Goal: Task Accomplishment & Management: Manage account settings

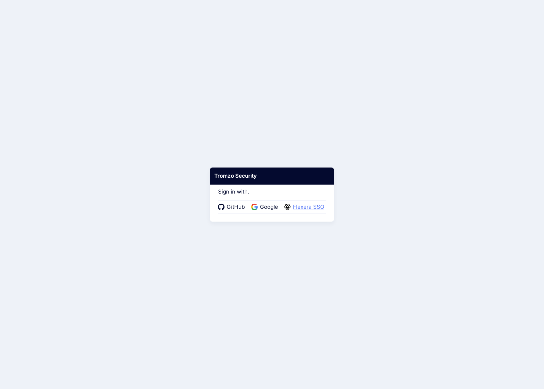
click at [308, 205] on span "Flexera SSO" at bounding box center [308, 207] width 35 height 8
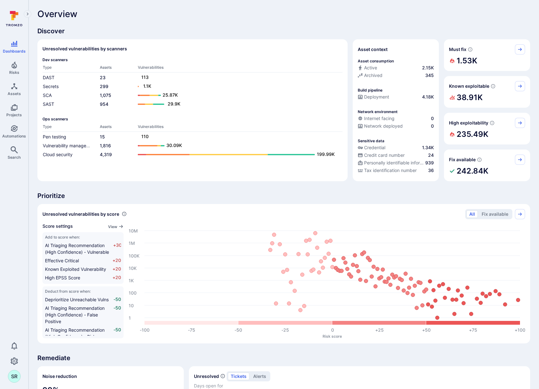
click at [187, 18] on div "Overview" at bounding box center [283, 14] width 493 height 10
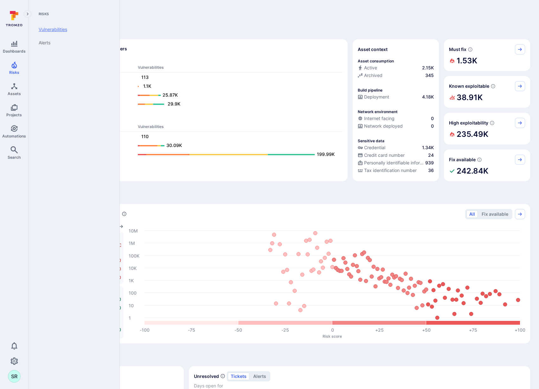
click at [48, 30] on link "Vulnerabilities" at bounding box center [73, 29] width 78 height 13
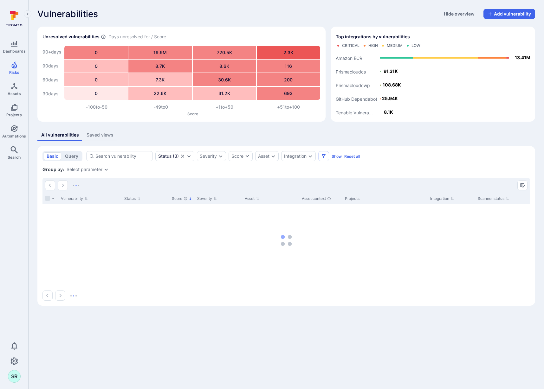
click at [257, 6] on div "Vulnerabilities Hide overview Add vulnerability Unresolved vulnerabilities Days…" at bounding box center [287, 157] width 516 height 315
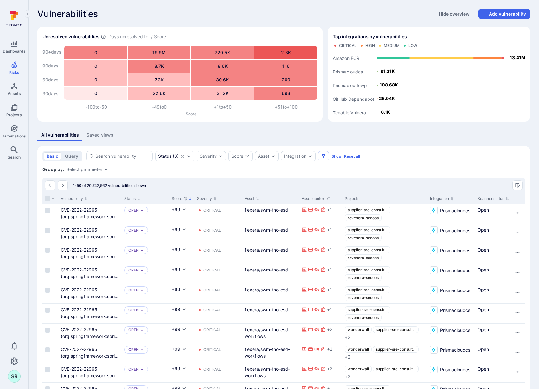
click at [255, 136] on div "All vulnerabilities Saved views" at bounding box center [283, 135] width 493 height 12
click at [81, 208] on link "CVE-2022-22965 (org.springframework:spring-web)" at bounding box center [90, 216] width 58 height 19
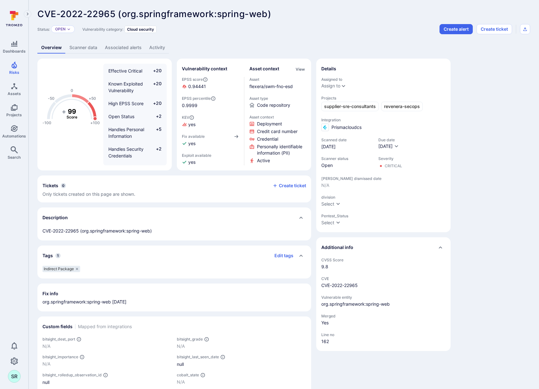
click at [130, 48] on link "Associated alerts" at bounding box center [123, 48] width 44 height 12
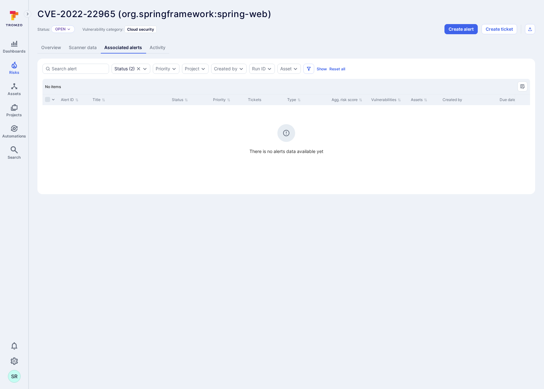
click at [82, 48] on link "Scanner data" at bounding box center [83, 48] width 36 height 12
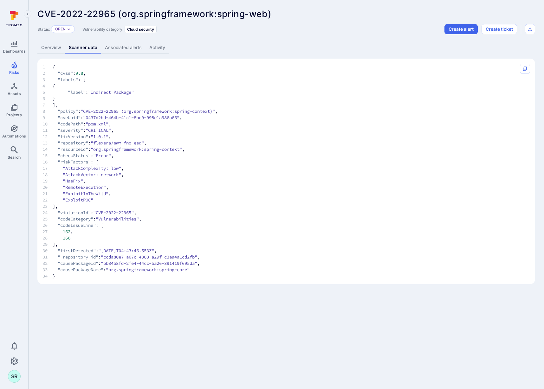
click at [54, 48] on link "Overview" at bounding box center [51, 48] width 28 height 12
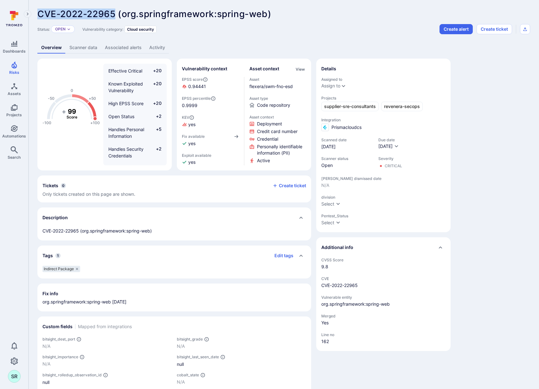
drag, startPoint x: 115, startPoint y: 14, endPoint x: 39, endPoint y: 10, distance: 76.8
click at [39, 10] on span "CVE-2022-22965 (org.springframework:spring-web)" at bounding box center [154, 14] width 234 height 11
copy span "CVE-2022-22965"
click at [257, 39] on div "CVE-2022-22965 (org.springframework:spring-web) ... Show more Status: Open Vuln…" at bounding box center [284, 236] width 511 height 473
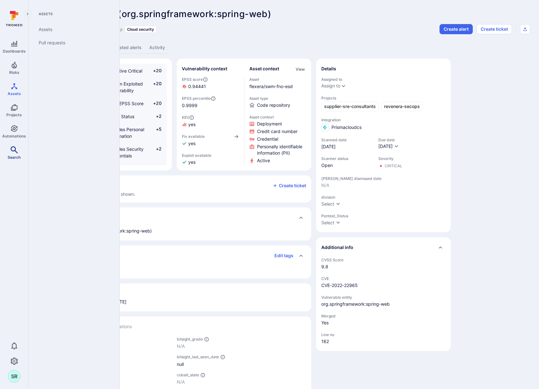
click at [14, 152] on icon "Search" at bounding box center [14, 150] width 8 height 8
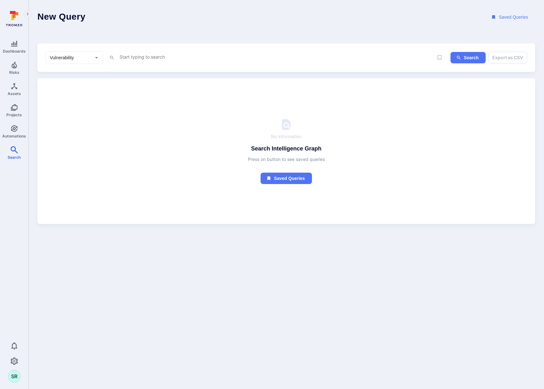
click at [143, 58] on textarea "Intelligence Graph search area" at bounding box center [275, 57] width 312 height 8
type textarea "v"
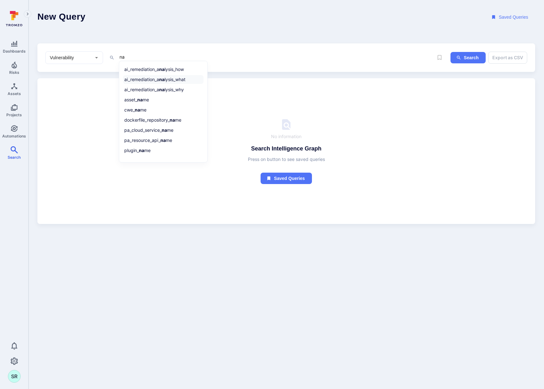
type textarea "n"
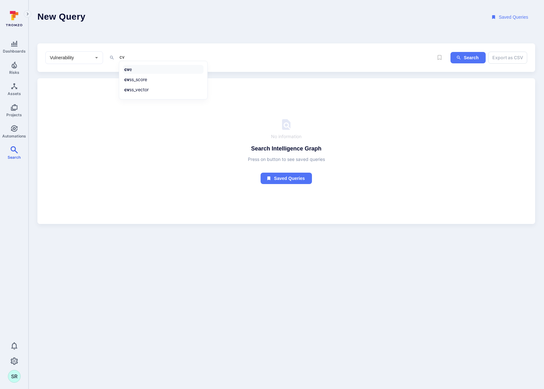
click at [148, 69] on li "cv e" at bounding box center [163, 69] width 81 height 9
click at [151, 88] on li "~ contains" at bounding box center [163, 89] width 81 height 9
paste textarea "CVE-2022-22965"
type textarea "cve ~ "CVE-2022-22965""
click at [463, 59] on button "Search" at bounding box center [468, 58] width 35 height 12
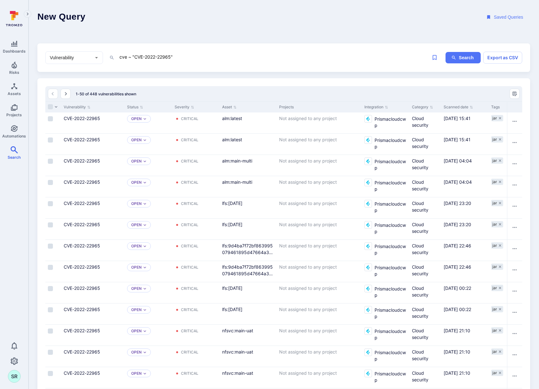
click at [280, 30] on header "New Query Saved Queries" at bounding box center [284, 17] width 511 height 35
click at [243, 25] on header "New Query Saved Queries" at bounding box center [284, 17] width 511 height 35
click at [14, 49] on span "Dashboards" at bounding box center [14, 51] width 23 height 5
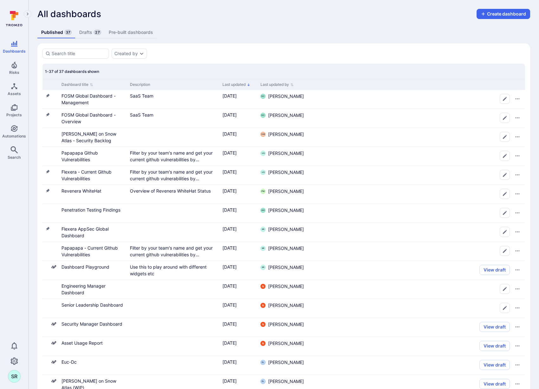
click at [270, 31] on div "Published 37 Drafts 27 Pre-built dashboards" at bounding box center [283, 33] width 493 height 12
click at [499, 10] on button "Create dashboard" at bounding box center [504, 14] width 54 height 10
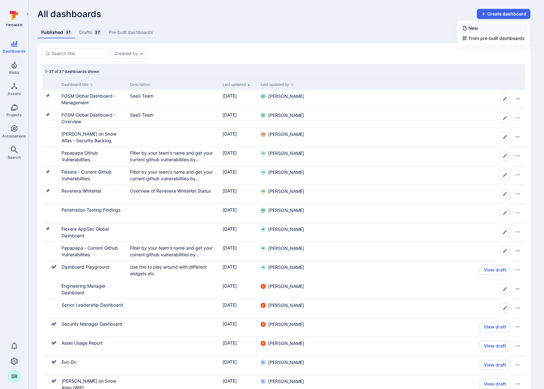
click at [495, 30] on li "New" at bounding box center [494, 28] width 68 height 10
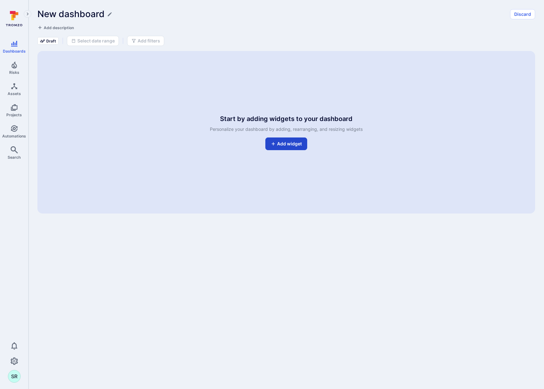
click at [288, 147] on button "Add widget" at bounding box center [286, 144] width 42 height 13
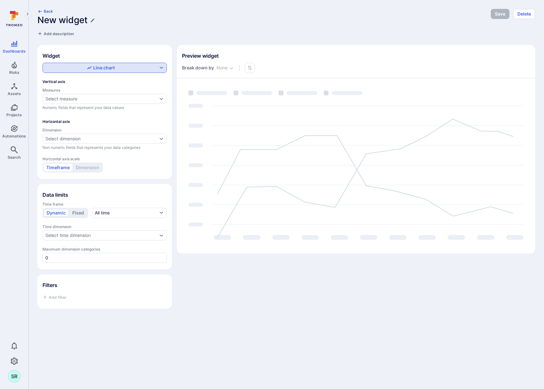
click at [101, 68] on div "Line chart" at bounding box center [101, 68] width 28 height 6
click at [84, 115] on label "Table" at bounding box center [105, 113] width 116 height 9
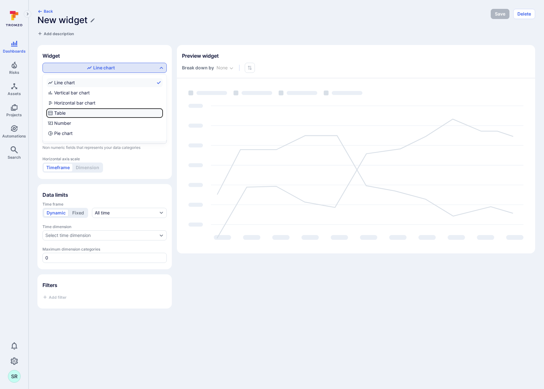
click at [161, 113] on input "Table" at bounding box center [161, 113] width 0 height 0
checkbox input "true"
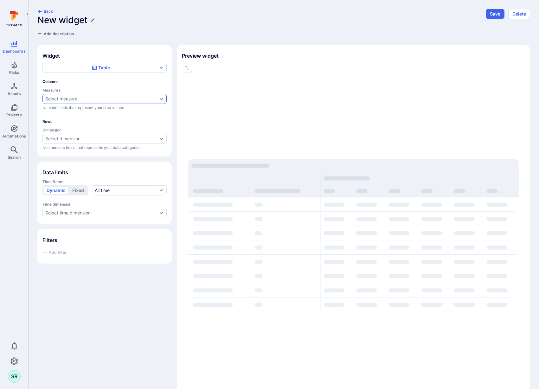
click at [85, 97] on div "Select measure" at bounding box center [101, 98] width 112 height 5
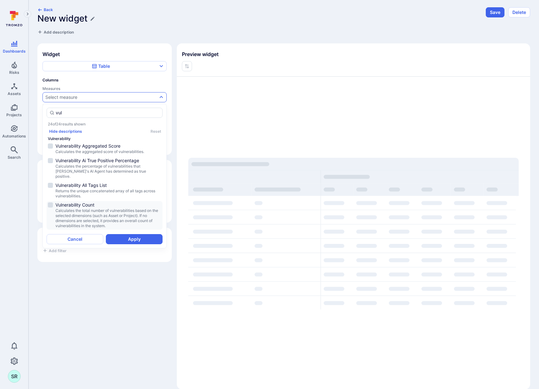
click at [87, 208] on span "Calculates the total number of vulnerabilities based on the selected dimensions…" at bounding box center [108, 218] width 106 height 20
type input "vul"
click at [138, 240] on button "Apply" at bounding box center [134, 239] width 57 height 10
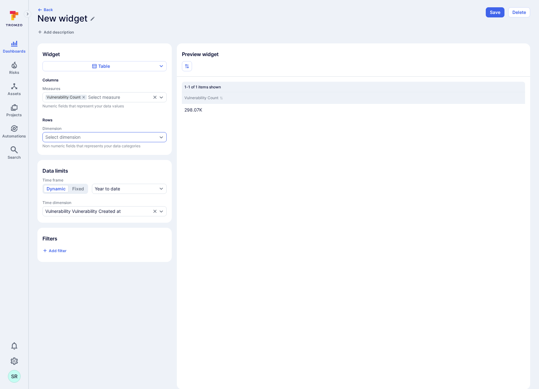
click at [94, 138] on div "Select dimension" at bounding box center [101, 137] width 112 height 5
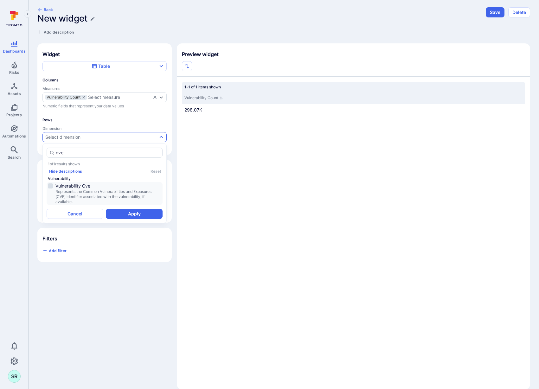
click at [93, 195] on span "Represents the Common Vulnerabilities and Exposures (CVE) identifier associated…" at bounding box center [108, 196] width 106 height 15
type input "cve"
click at [139, 216] on button "Apply" at bounding box center [134, 214] width 57 height 10
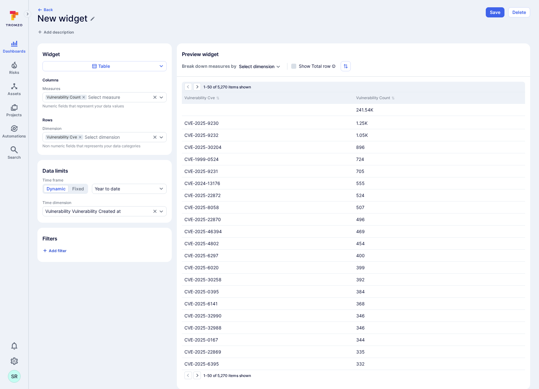
click at [63, 253] on span "Add filter" at bounding box center [58, 251] width 18 height 5
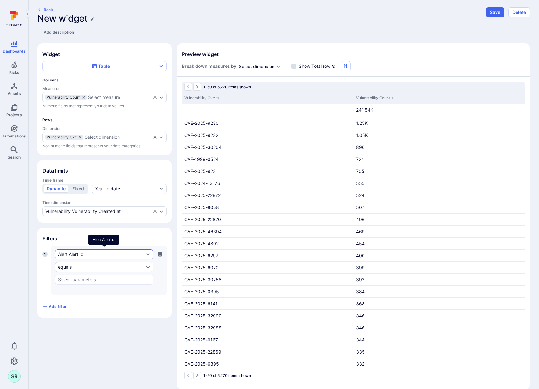
click at [109, 255] on div "Alert Alert Id" at bounding box center [101, 254] width 86 height 5
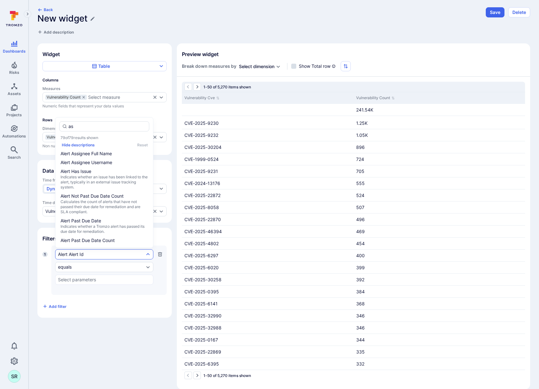
type input "a"
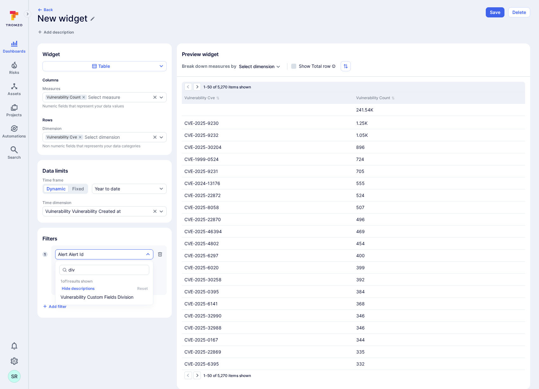
type input "divi"
click at [111, 297] on span "Vulnerability Custom Fields Division" at bounding box center [105, 297] width 88 height 6
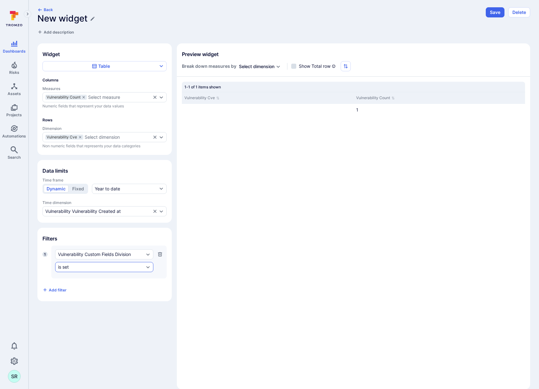
click at [98, 267] on div "is set" at bounding box center [101, 267] width 86 height 5
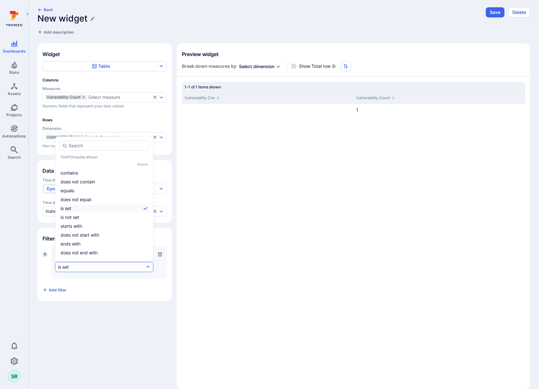
click at [130, 299] on section "Filters 1 Vulnerability Custom Fields Division is set Add filter" at bounding box center [104, 265] width 134 height 74
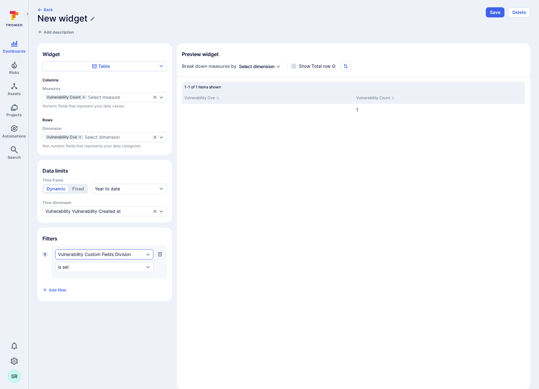
click at [150, 254] on icon "Expand dropdown" at bounding box center [148, 254] width 5 height 5
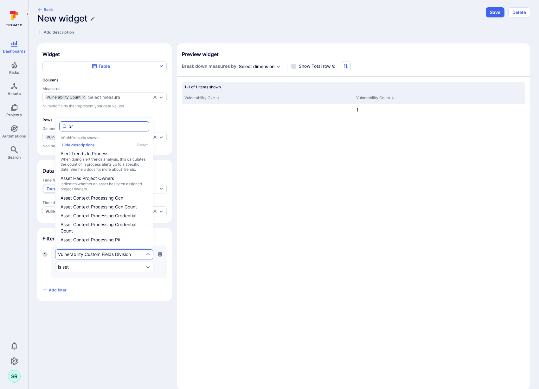
type input "p"
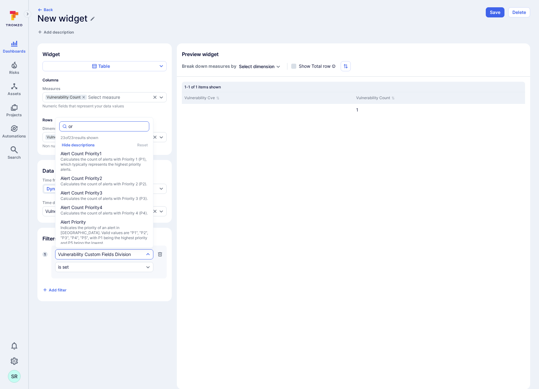
type input "org"
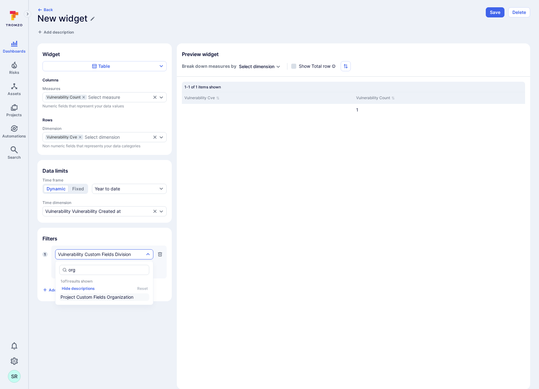
click at [95, 297] on span "Project Custom Fields Organization" at bounding box center [105, 297] width 88 height 6
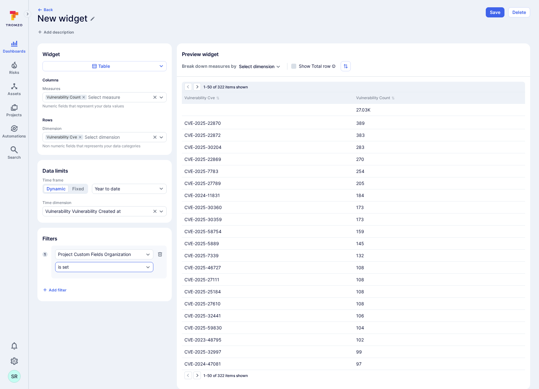
click at [95, 266] on div "is set" at bounding box center [101, 267] width 86 height 5
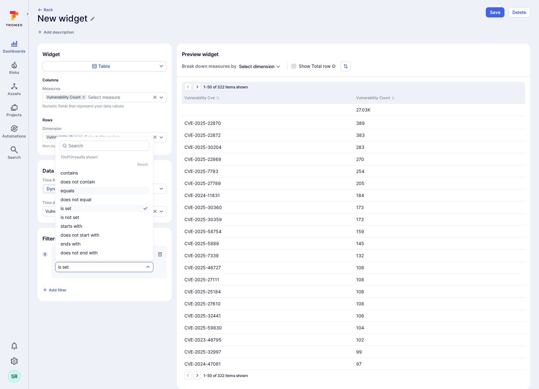
click at [81, 193] on li "equals" at bounding box center [104, 191] width 90 height 8
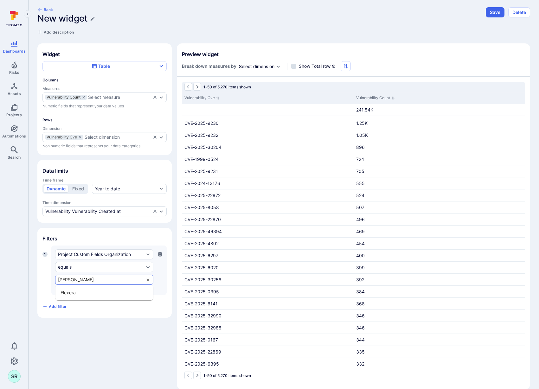
type input "flexera"
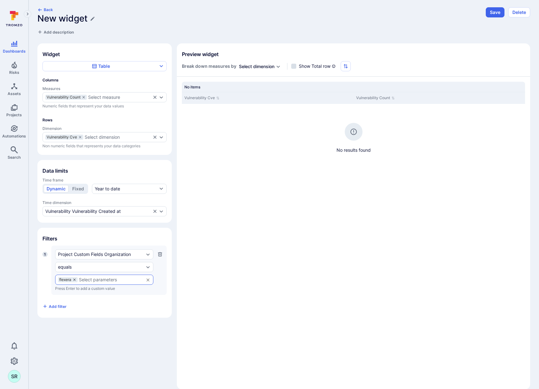
click at [75, 279] on icon at bounding box center [74, 280] width 2 height 2
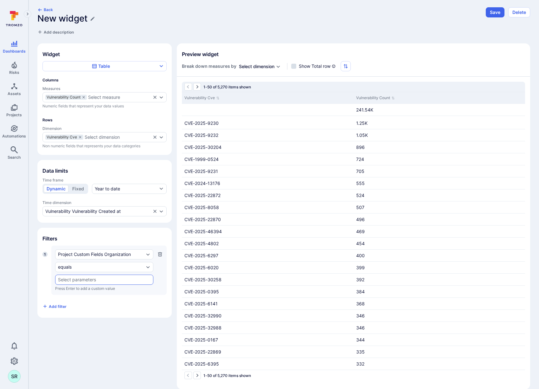
click at [75, 279] on input "text" at bounding box center [104, 279] width 93 height 5
click at [72, 290] on li "Flexera" at bounding box center [104, 293] width 98 height 10
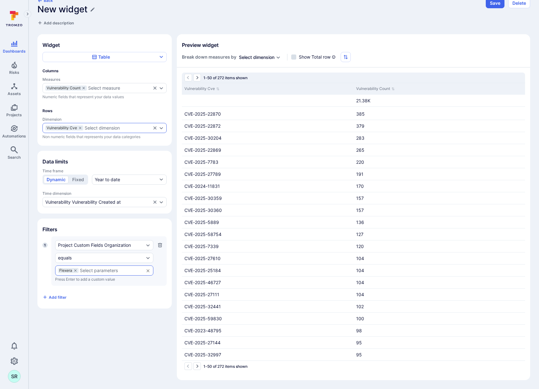
click at [107, 128] on div "Select dimension" at bounding box center [102, 128] width 35 height 5
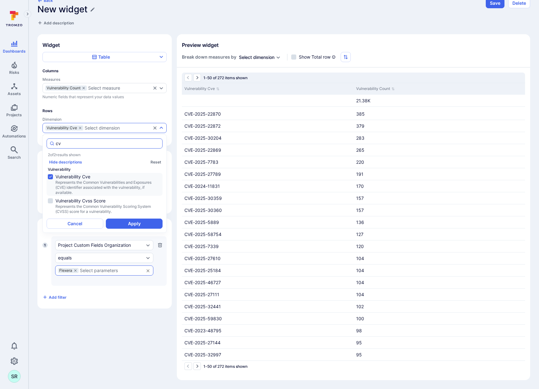
type input "c"
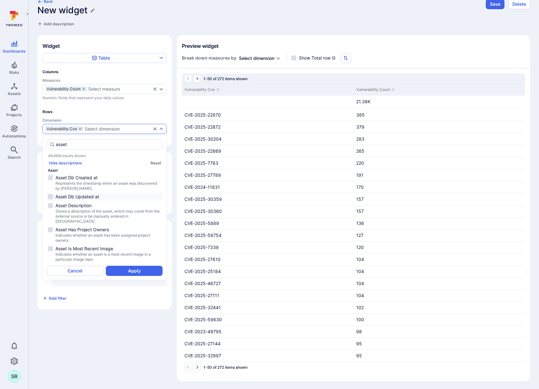
scroll to position [10, 0]
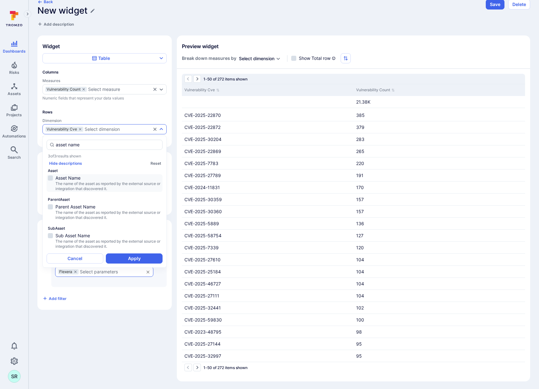
click at [75, 179] on span "Asset Name" at bounding box center [108, 178] width 106 height 6
type input "asset name"
click at [141, 258] on button "Apply" at bounding box center [134, 259] width 57 height 10
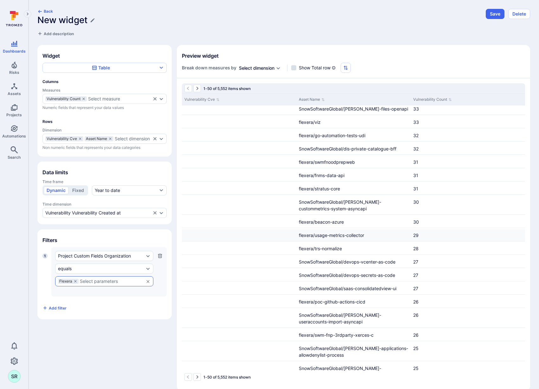
scroll to position [432, 0]
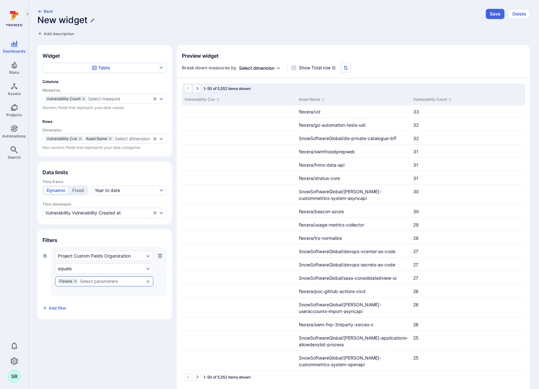
click at [268, 67] on div "Select dimension" at bounding box center [257, 68] width 36 height 6
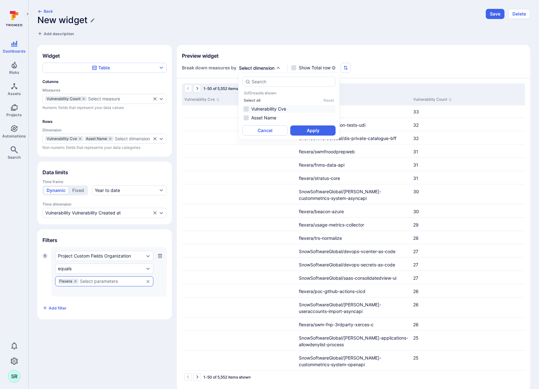
click at [259, 109] on li "Vulnerability Cve" at bounding box center [289, 109] width 93 height 8
click at [316, 129] on button "Apply" at bounding box center [312, 131] width 45 height 10
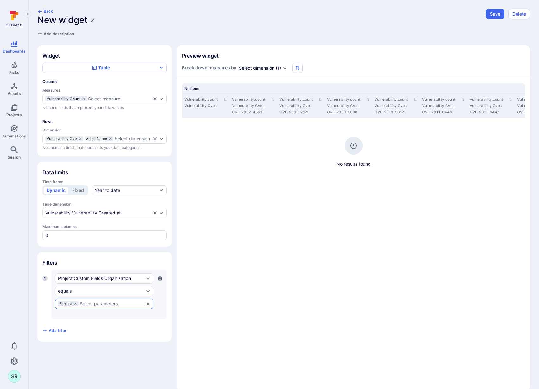
click at [264, 68] on div "Select dimension" at bounding box center [257, 68] width 36 height 6
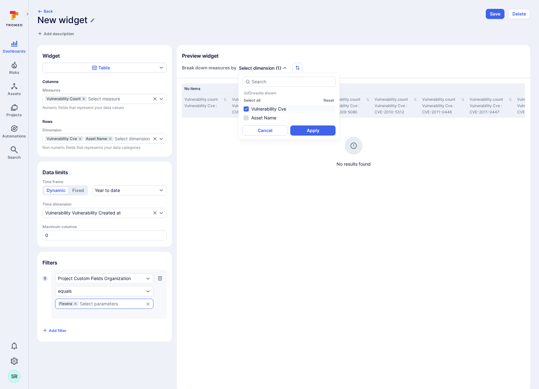
click at [262, 108] on li "Vulnerability Cve" at bounding box center [289, 109] width 93 height 8
click at [261, 117] on li "Asset Name" at bounding box center [289, 118] width 93 height 8
click at [296, 126] on button "Apply" at bounding box center [312, 131] width 45 height 10
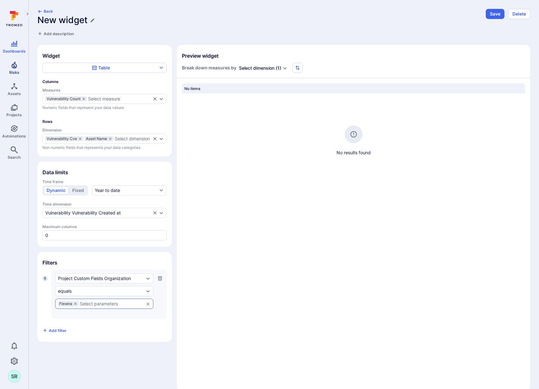
click at [262, 66] on div "Select dimension" at bounding box center [257, 68] width 36 height 6
click at [263, 68] on div "Select dimension" at bounding box center [257, 68] width 36 height 6
click at [282, 71] on div "Select dimension ( 1 )" at bounding box center [263, 68] width 49 height 6
click at [283, 68] on icon "Expand dropdown" at bounding box center [285, 68] width 5 height 5
click at [285, 68] on icon "Expand dropdown" at bounding box center [284, 68] width 3 height 2
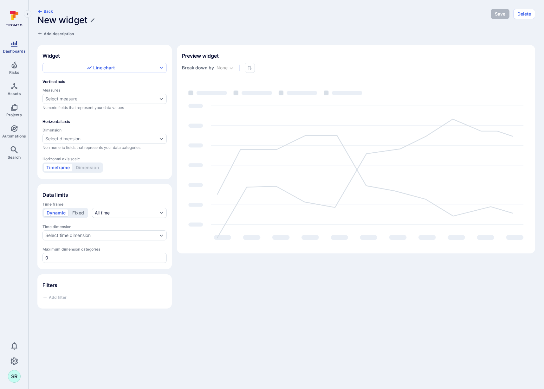
click at [15, 50] on span "Dashboards" at bounding box center [14, 51] width 23 height 5
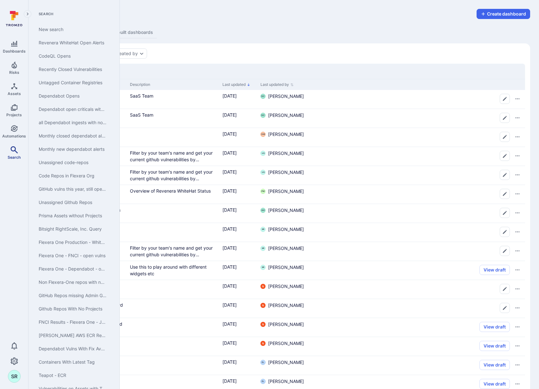
click at [14, 152] on icon "Search" at bounding box center [14, 150] width 8 height 8
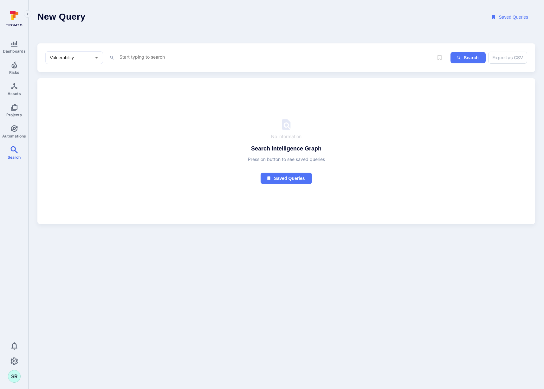
click at [318, 18] on header "New Query Saved Queries" at bounding box center [287, 17] width 516 height 35
click at [14, 131] on icon "Automations" at bounding box center [14, 128] width 7 height 7
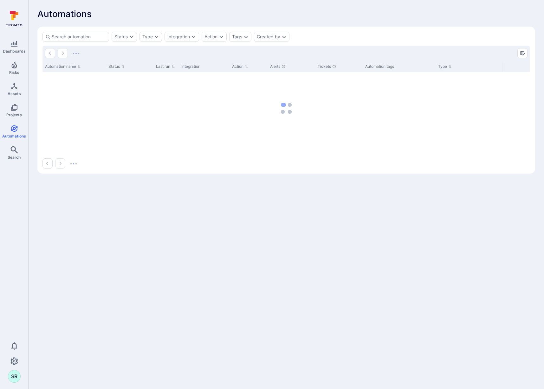
click at [350, 16] on div "Automations" at bounding box center [286, 14] width 498 height 10
click at [330, 11] on div "Automations" at bounding box center [286, 14] width 498 height 10
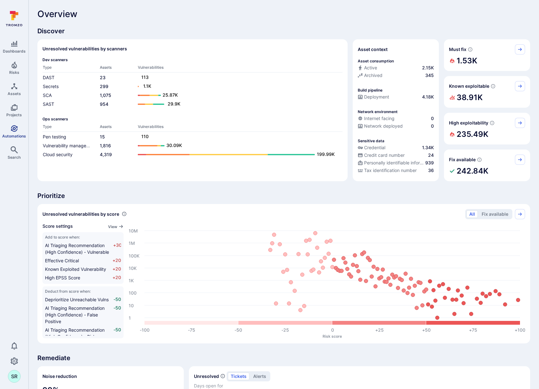
click at [14, 134] on span "Automations" at bounding box center [14, 136] width 24 height 5
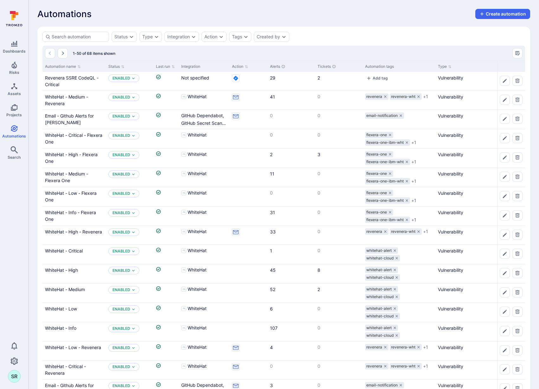
click at [350, 14] on div "Automations Create automation" at bounding box center [283, 14] width 493 height 10
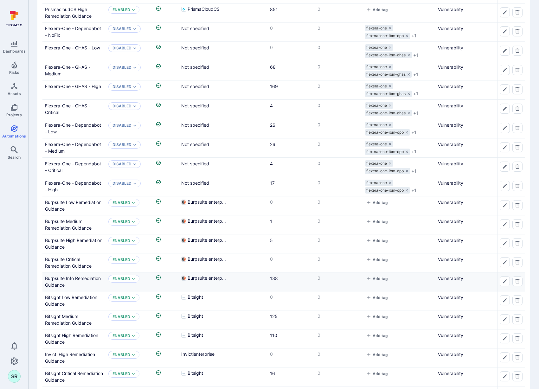
scroll to position [667, 0]
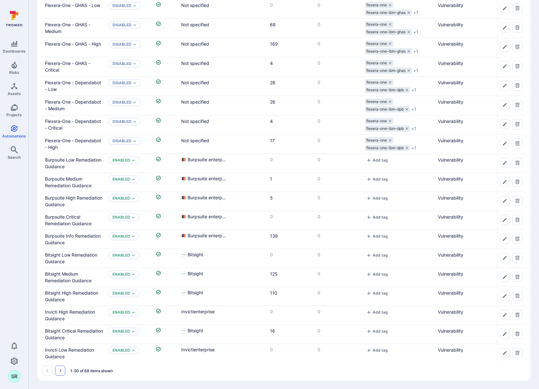
click at [64, 376] on button "Go to the next page" at bounding box center [60, 371] width 10 height 10
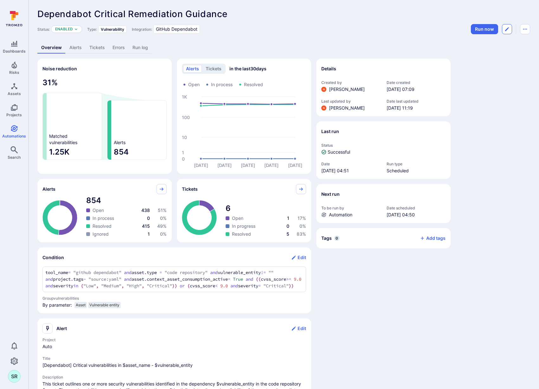
click at [507, 31] on icon "Edit automation" at bounding box center [507, 29] width 5 height 5
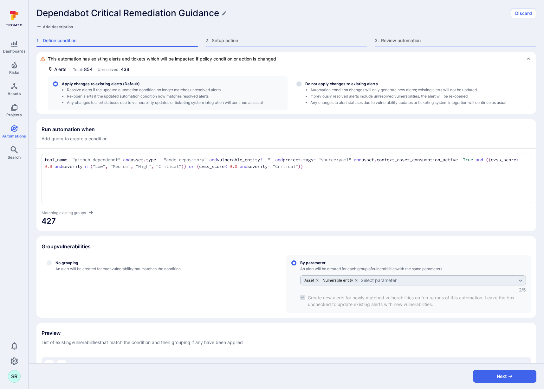
drag, startPoint x: 56, startPoint y: 167, endPoint x: 386, endPoint y: 166, distance: 330.1
click at [386, 166] on textarea "tool_name = "github dependabot" and asset.type = "code repository" and vulnerab…" at bounding box center [286, 164] width 484 height 14
click at [436, 187] on div "tool_name = "github dependabot" and asset.type = "code repository" and vulnerab…" at bounding box center [287, 179] width 490 height 51
click at [166, 192] on div "tool_name = "github dependabot" and asset.type = "code repository" and vulnerab…" at bounding box center [287, 179] width 490 height 51
click at [115, 174] on div "tool_name = "github dependabot" and asset.type = "code repository" and vulnerab…" at bounding box center [287, 179] width 490 height 51
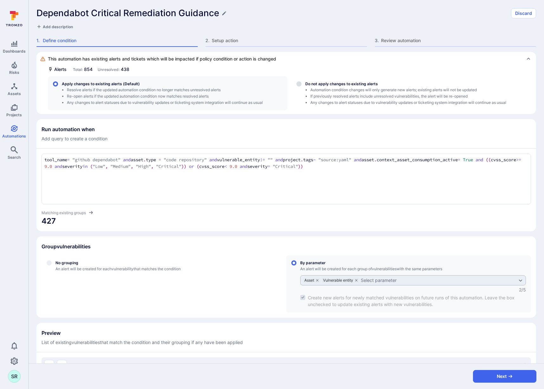
click at [103, 164] on textarea "tool_name = "github dependabot" and asset.type = "code repository" and vulnerab…" at bounding box center [286, 164] width 484 height 14
click at [133, 166] on textarea "tool_name = "github dependabot" and asset.type = "code repository" and vulnerab…" at bounding box center [286, 164] width 484 height 14
click at [156, 184] on div "tool_name = "github dependabot" and asset.type = "code repository" and vulnerab…" at bounding box center [287, 179] width 490 height 51
click at [228, 131] on div "Run automation when Add query to create a condition" at bounding box center [287, 134] width 490 height 16
click at [307, 133] on div "Run automation when Add query to create a condition" at bounding box center [287, 134] width 490 height 16
